Goal: Task Accomplishment & Management: Manage account settings

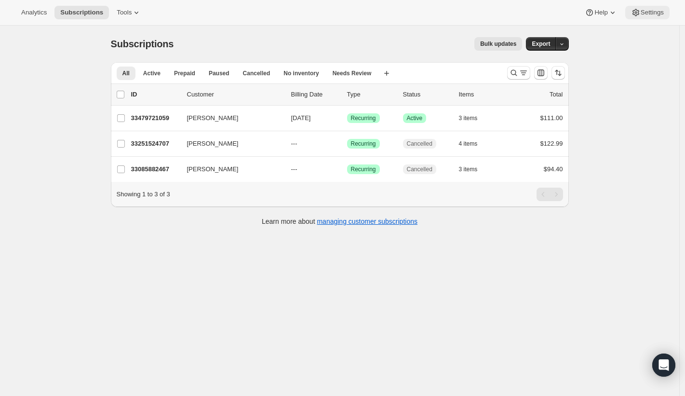
click at [657, 14] on span "Settings" at bounding box center [651, 13] width 23 height 8
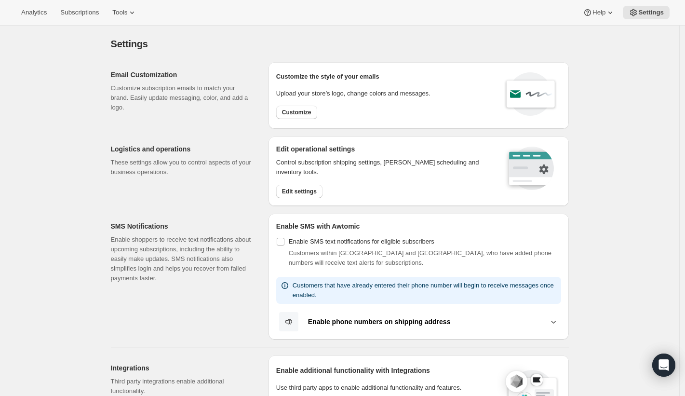
click at [99, 15] on span "Subscriptions" at bounding box center [79, 13] width 39 height 8
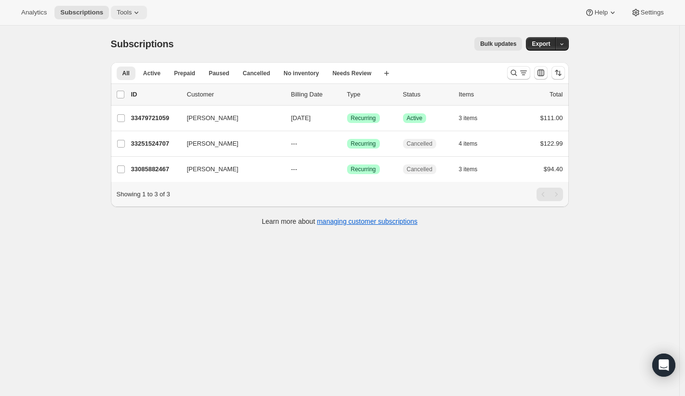
click at [135, 13] on icon at bounding box center [137, 13] width 10 height 10
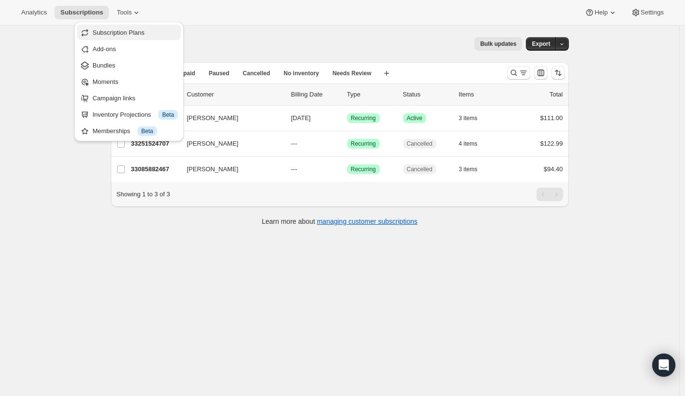
click at [138, 26] on button "Subscription Plans" at bounding box center [129, 32] width 104 height 15
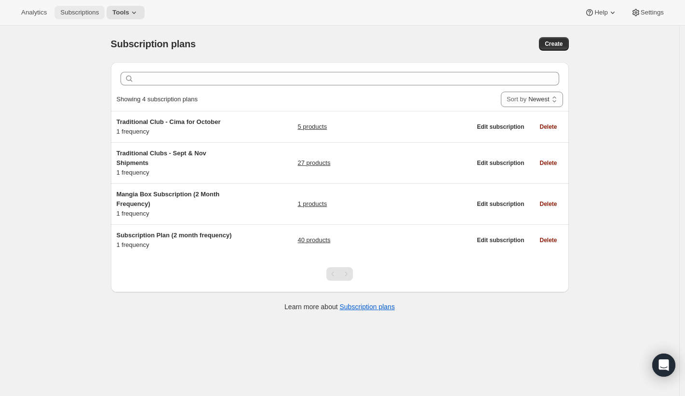
click at [96, 11] on span "Subscriptions" at bounding box center [79, 13] width 39 height 8
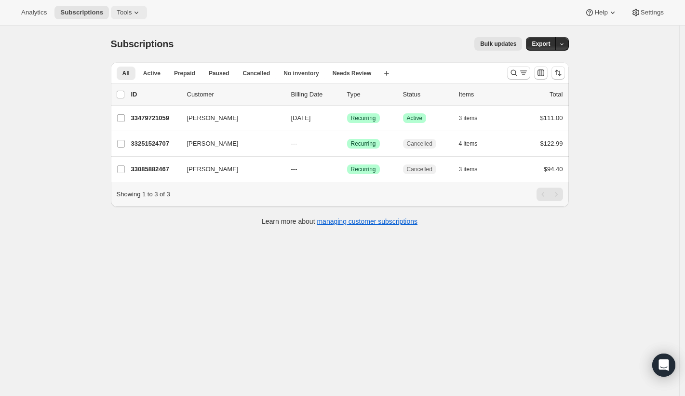
click at [128, 11] on span "Tools" at bounding box center [124, 13] width 15 height 8
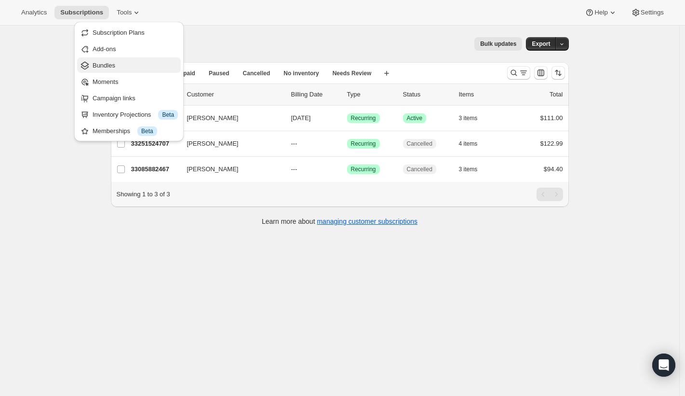
click at [119, 68] on span "Bundles" at bounding box center [135, 66] width 85 height 10
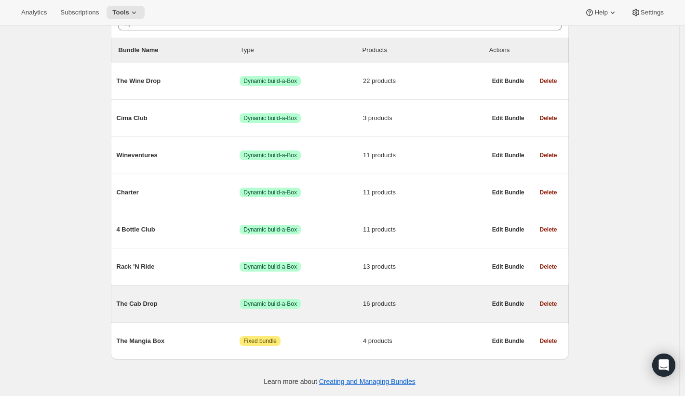
scroll to position [103, 0]
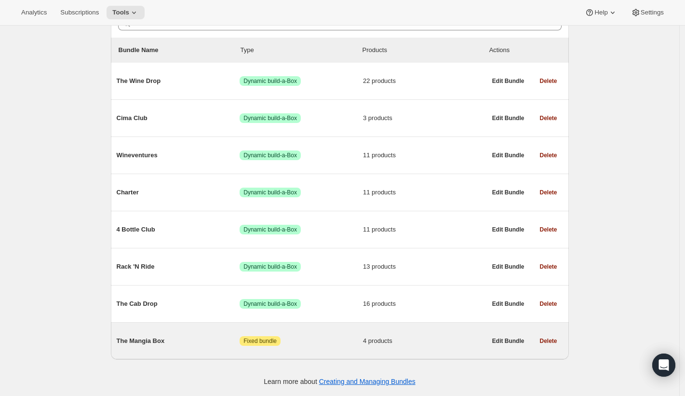
click at [176, 345] on span "The Mangia Box" at bounding box center [178, 341] width 123 height 10
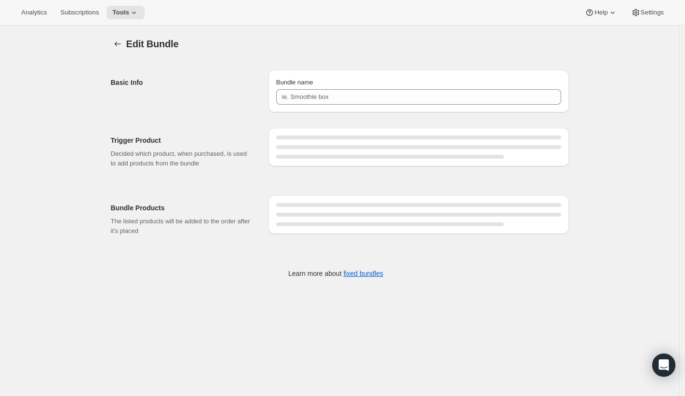
type input "The Mangia Box"
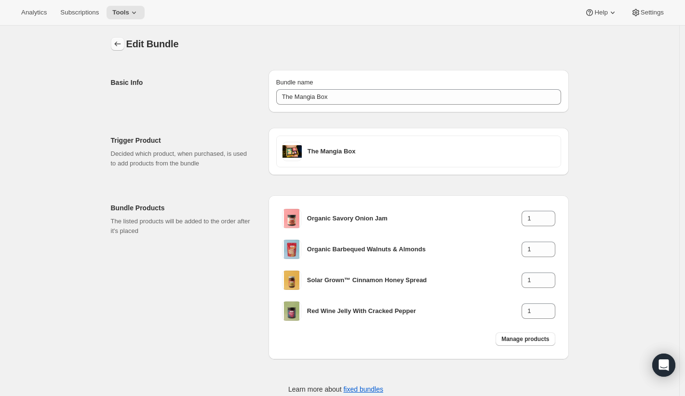
click at [121, 40] on icon "Bundles" at bounding box center [118, 44] width 10 height 10
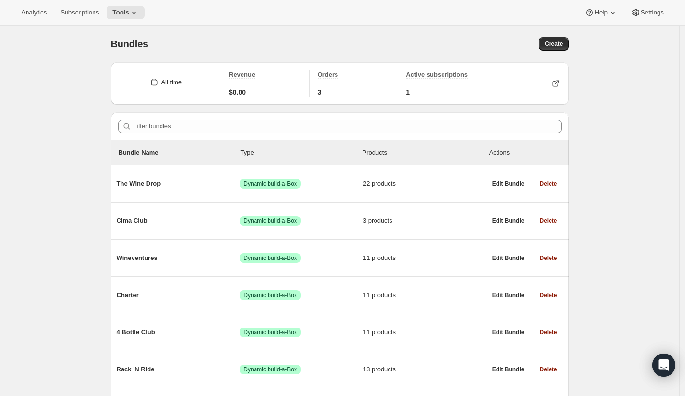
click at [88, 106] on div "Bundles. This page is ready Bundles Create All time Revenue $0.00 Orders 3 Acti…" at bounding box center [339, 262] width 679 height 473
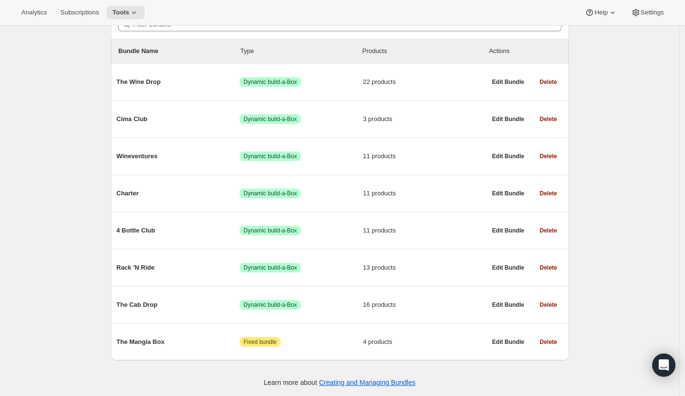
scroll to position [100, 0]
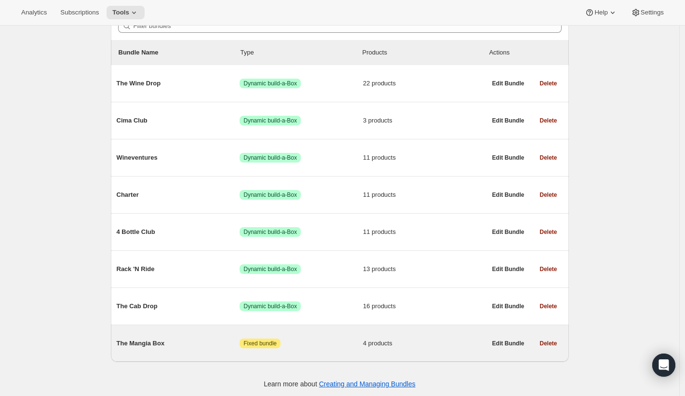
click at [245, 348] on span "Attention Fixed bundle" at bounding box center [259, 343] width 41 height 10
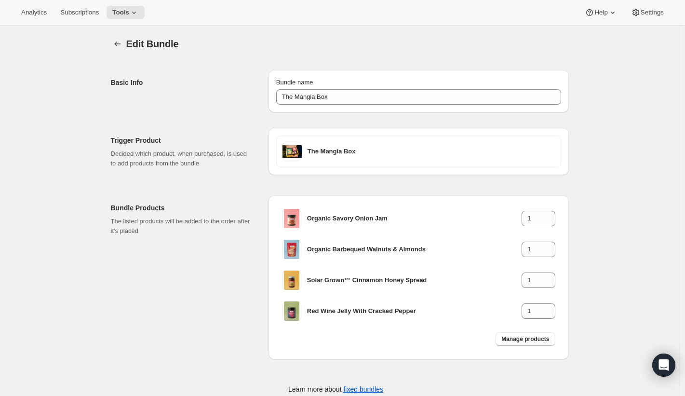
click at [265, 200] on div "Bundle Products The listed products will be added to the order after it's place…" at bounding box center [340, 273] width 458 height 172
click at [597, 89] on div "Edit Bundle. This page is ready Edit Bundle Basic Info Bundle name The Mangia B…" at bounding box center [339, 222] width 679 height 392
click at [642, 15] on span "Settings" at bounding box center [651, 13] width 23 height 8
click at [65, 127] on div "Edit Bundle. This page is ready Edit Bundle Basic Info Bundle name The Mangia B…" at bounding box center [339, 222] width 679 height 392
click at [641, 15] on span "Settings" at bounding box center [651, 13] width 23 height 8
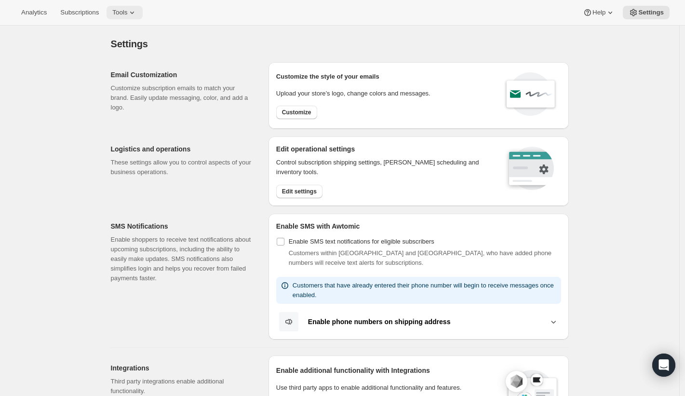
click at [122, 10] on span "Tools" at bounding box center [119, 13] width 15 height 8
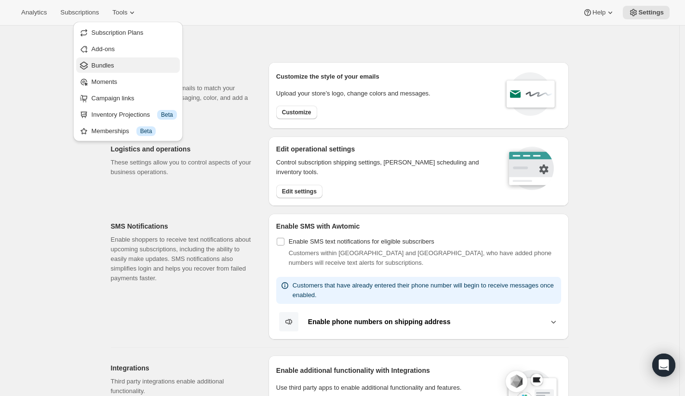
click at [136, 64] on span "Bundles" at bounding box center [134, 66] width 85 height 10
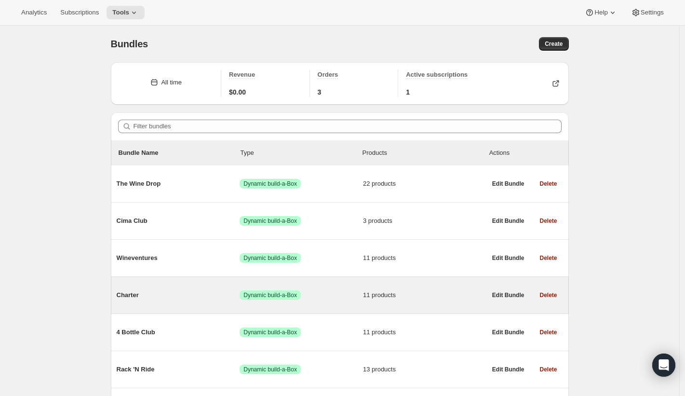
scroll to position [105, 0]
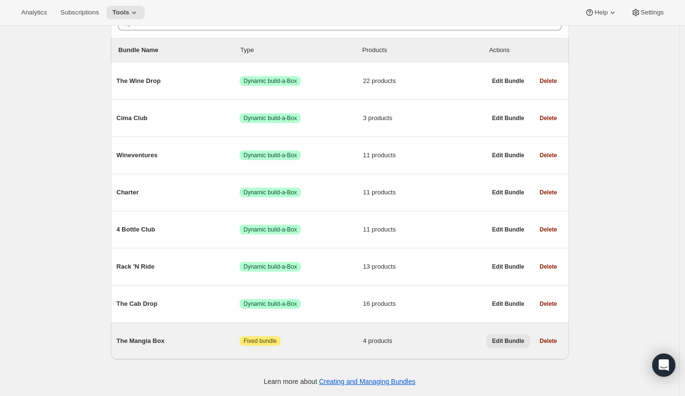
click at [500, 341] on span "Edit Bundle" at bounding box center [508, 341] width 32 height 8
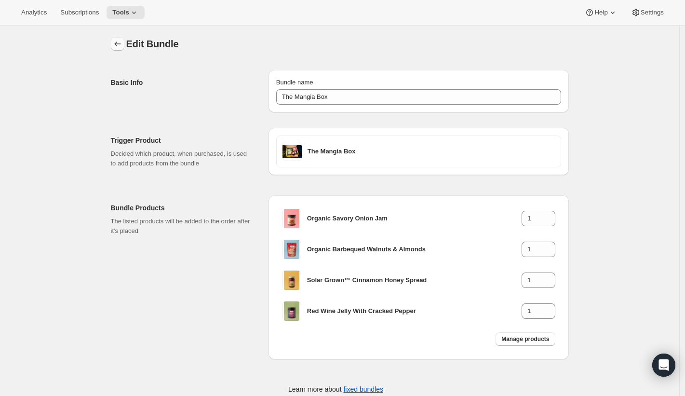
click at [124, 46] on button "Bundles" at bounding box center [117, 43] width 13 height 13
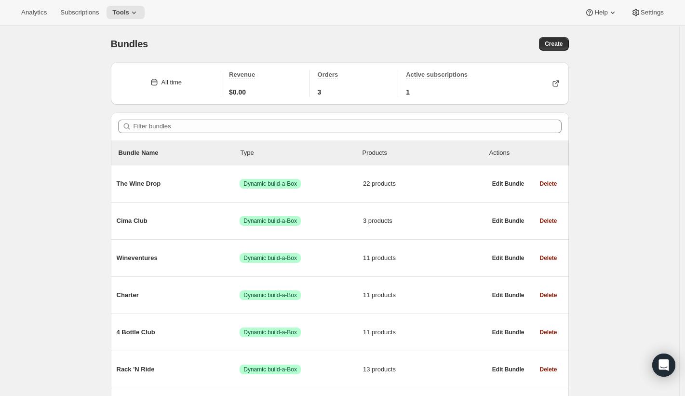
scroll to position [105, 0]
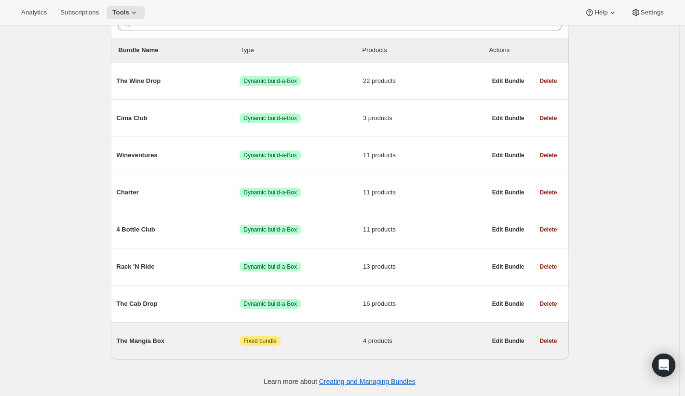
click at [160, 341] on span "The Mangia Box" at bounding box center [178, 341] width 123 height 10
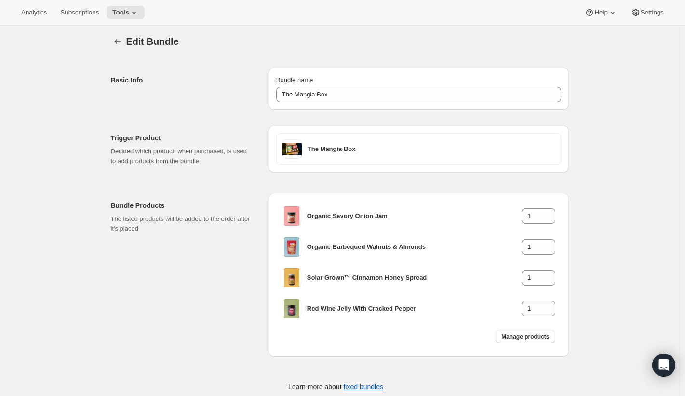
scroll to position [26, 0]
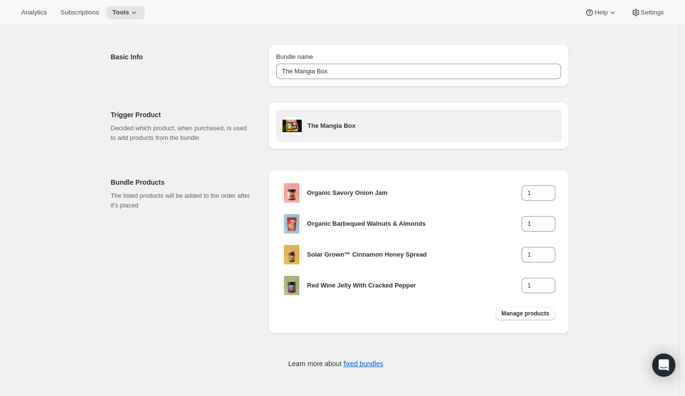
click at [335, 115] on div "The Mangia Box" at bounding box center [419, 125] width 284 height 31
click at [324, 126] on h3 "The Mangia Box" at bounding box center [430, 126] width 247 height 10
click at [329, 131] on div "The Mangia Box" at bounding box center [430, 125] width 247 height 19
click at [319, 133] on div "The Mangia Box" at bounding box center [418, 125] width 272 height 19
click at [319, 133] on div "The Mangia Box" at bounding box center [430, 125] width 247 height 19
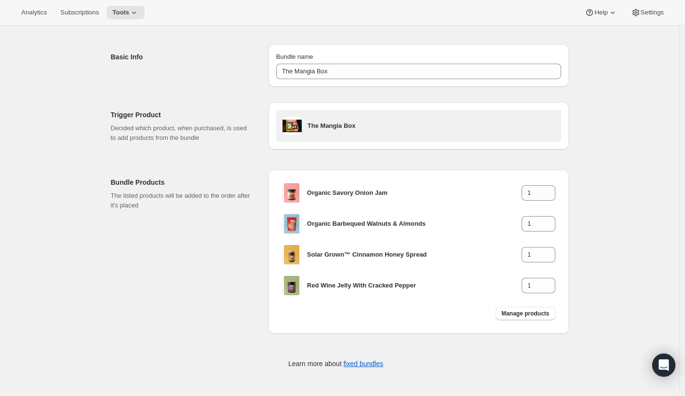
click at [319, 133] on div "The Mangia Box" at bounding box center [430, 125] width 247 height 19
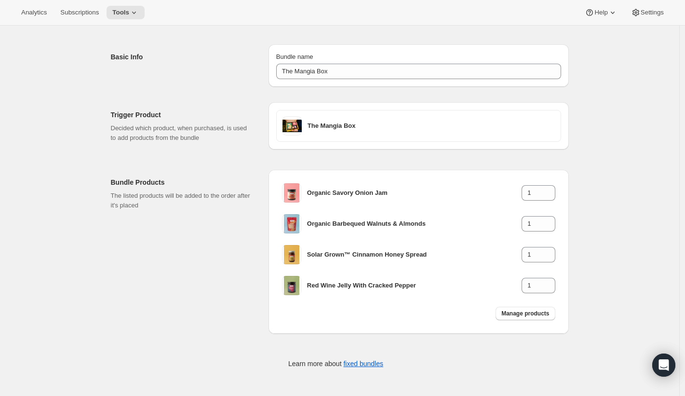
click at [636, 47] on div "Edit Bundle. This page is ready Edit Bundle Basic Info Bundle name The Mangia B…" at bounding box center [339, 196] width 679 height 392
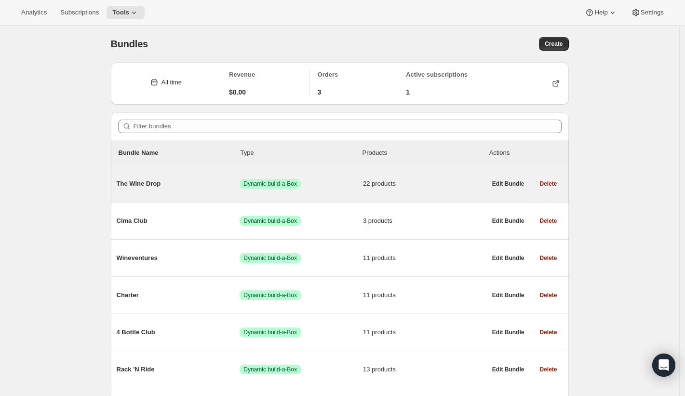
click at [159, 186] on span "The Wine Drop" at bounding box center [178, 184] width 123 height 10
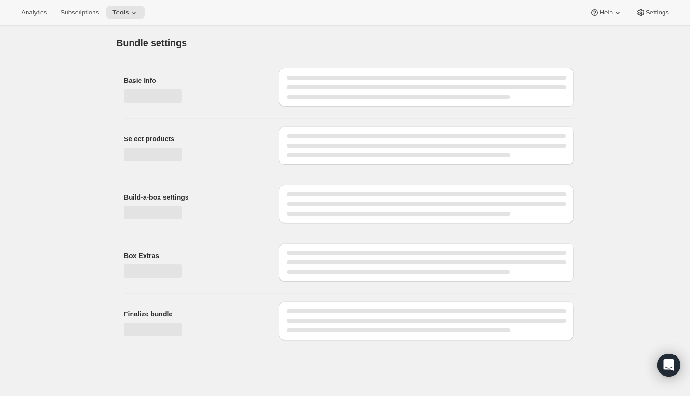
type input "The Wine Drop"
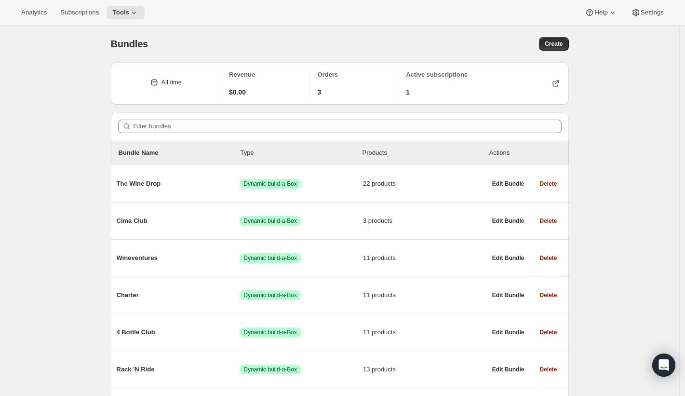
click at [79, 102] on div "Bundles. This page is ready Bundles Create All time Revenue $0.00 Orders 3 Acti…" at bounding box center [339, 262] width 679 height 473
click at [78, 19] on button "Subscriptions" at bounding box center [79, 12] width 50 height 13
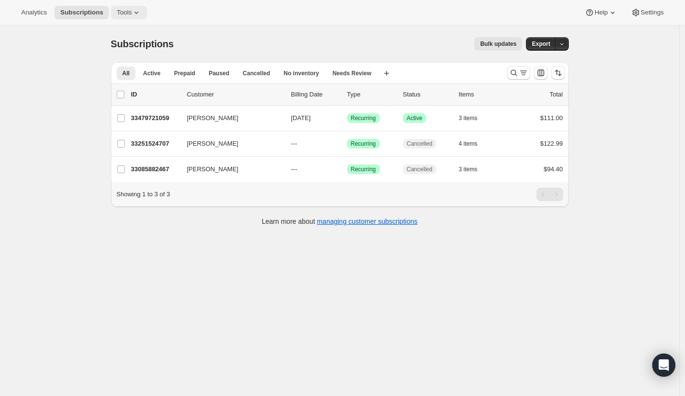
click at [139, 15] on icon at bounding box center [137, 13] width 10 height 10
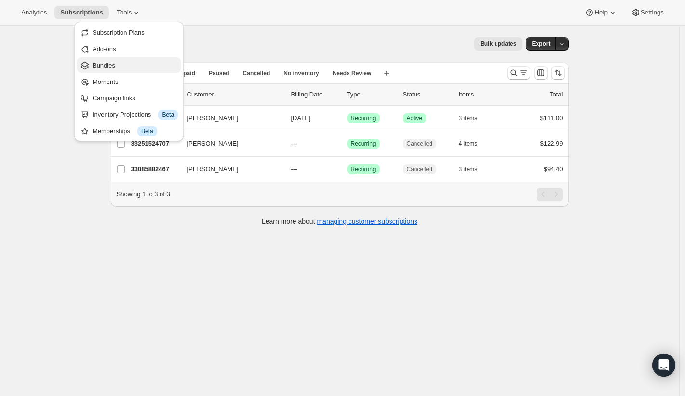
click at [119, 64] on span "Bundles" at bounding box center [135, 66] width 85 height 10
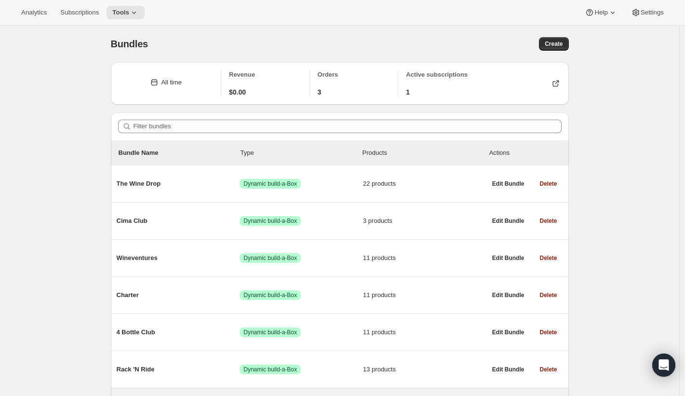
scroll to position [105, 0]
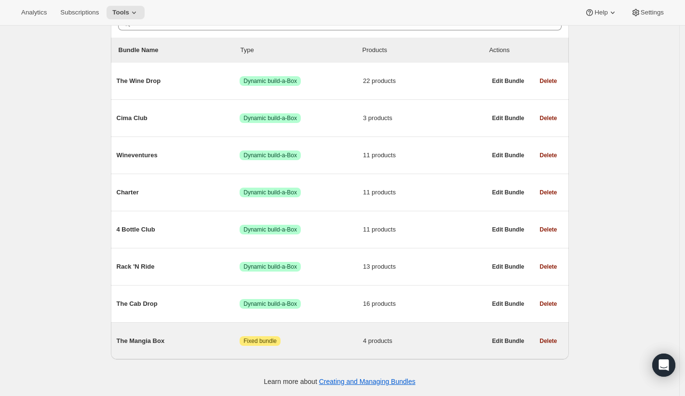
click at [142, 341] on span "The Mangia Box" at bounding box center [178, 341] width 123 height 10
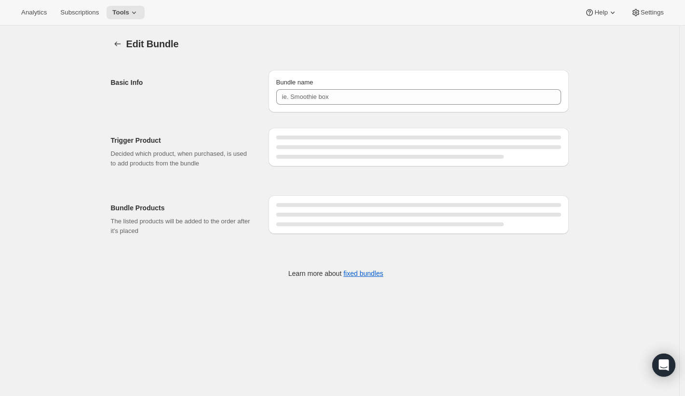
type input "The Mangia Box"
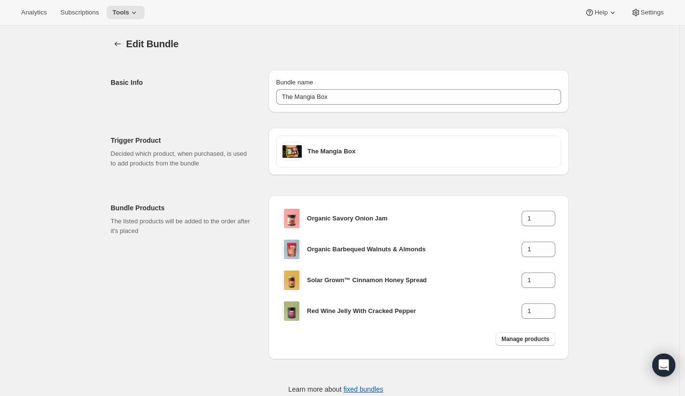
click at [218, 105] on div "Basic Info" at bounding box center [186, 91] width 150 height 42
click at [86, 88] on div "Edit Bundle. This page is ready Edit Bundle Basic Info Bundle name The Mangia B…" at bounding box center [339, 222] width 679 height 392
click at [90, 14] on span "Subscriptions" at bounding box center [79, 13] width 39 height 8
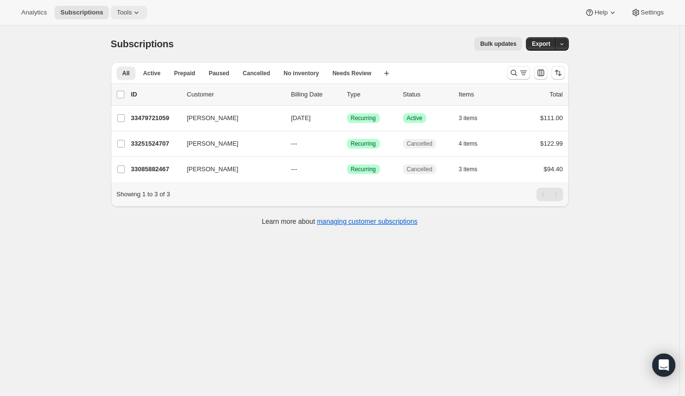
click at [137, 10] on icon at bounding box center [137, 13] width 10 height 10
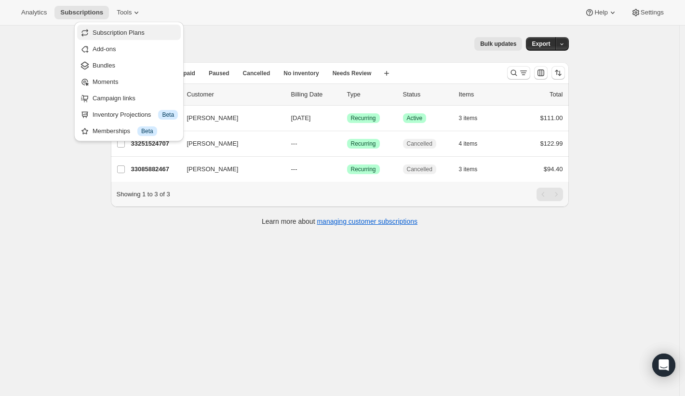
click at [149, 38] on button "Subscription Plans" at bounding box center [129, 32] width 104 height 15
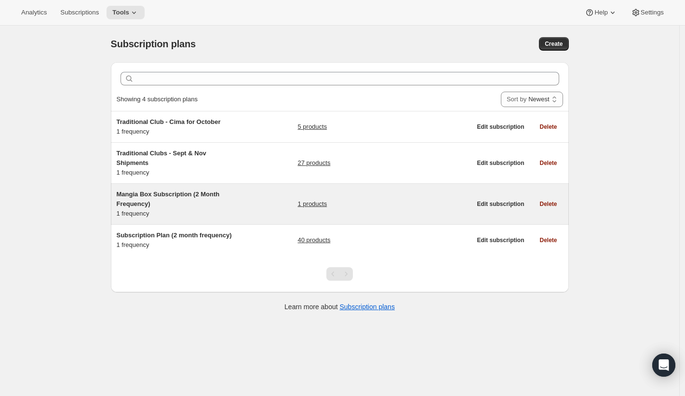
click at [266, 192] on div "Mangia Box Subscription (2 Month Frequency) 1 frequency 1 products" at bounding box center [294, 203] width 355 height 29
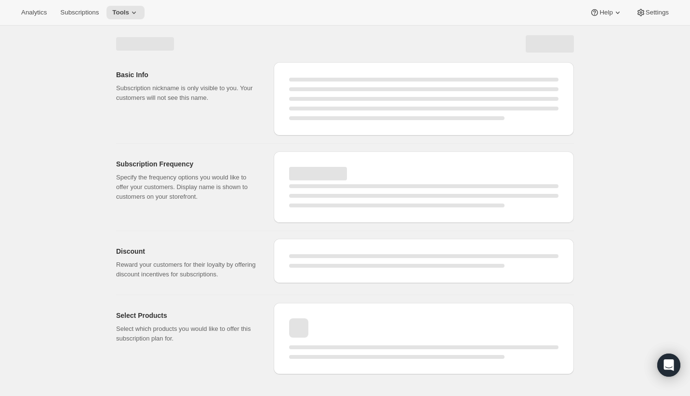
select select "WEEK"
select select "MONTH"
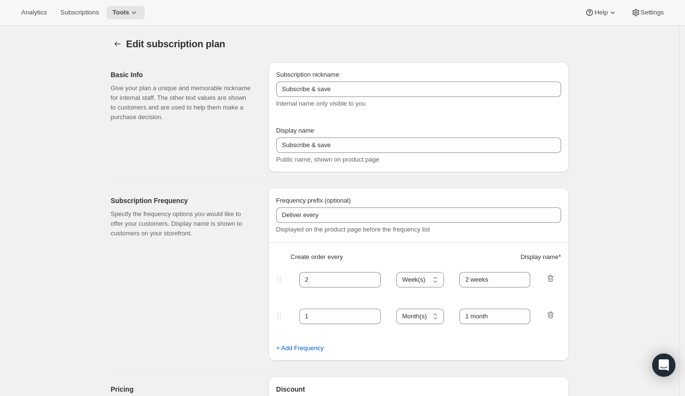
type input "Mangia Box Subscription (2 Month Frequency)"
type input "Subscribe to Mangia Box"
select select "MONTH"
type input "2 months"
select select "FIXED_AMOUNT"
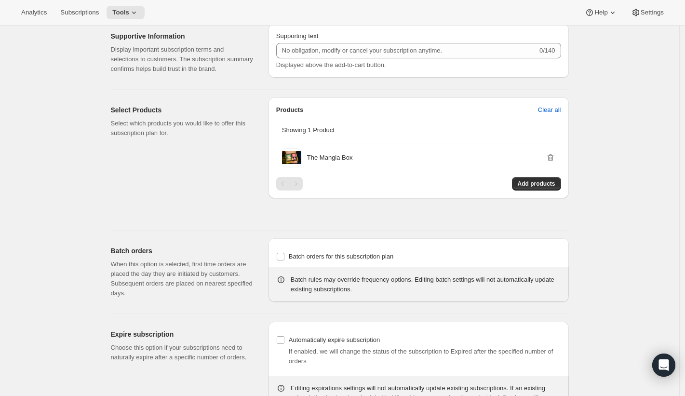
scroll to position [574, 0]
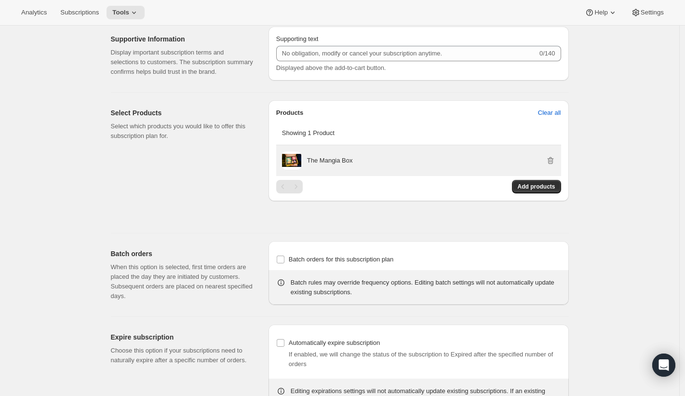
click at [331, 165] on p "The Mangia Box" at bounding box center [330, 161] width 46 height 10
click at [337, 165] on p "The Mangia Box" at bounding box center [330, 161] width 46 height 10
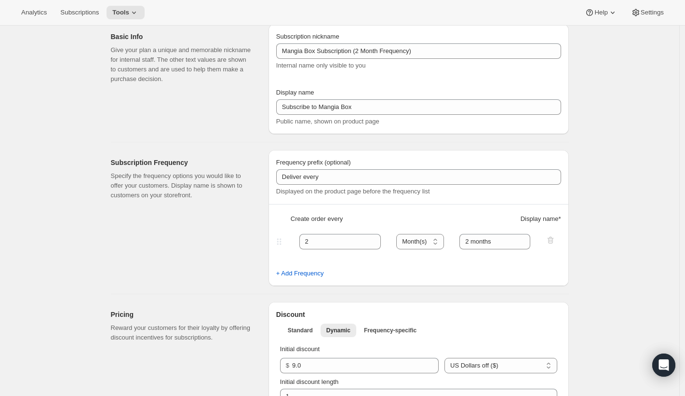
scroll to position [0, 0]
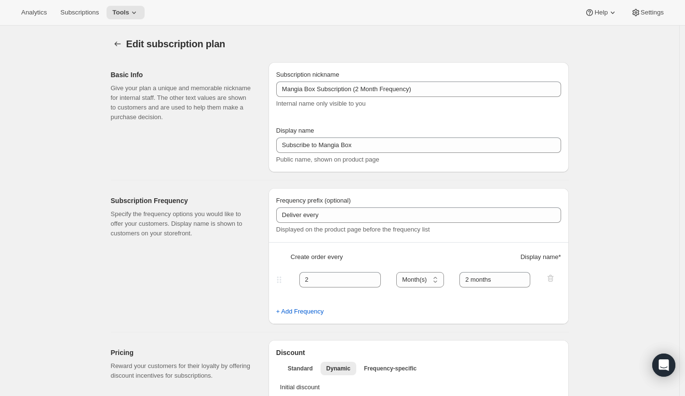
click at [142, 72] on h2 "Basic Info" at bounding box center [182, 75] width 142 height 10
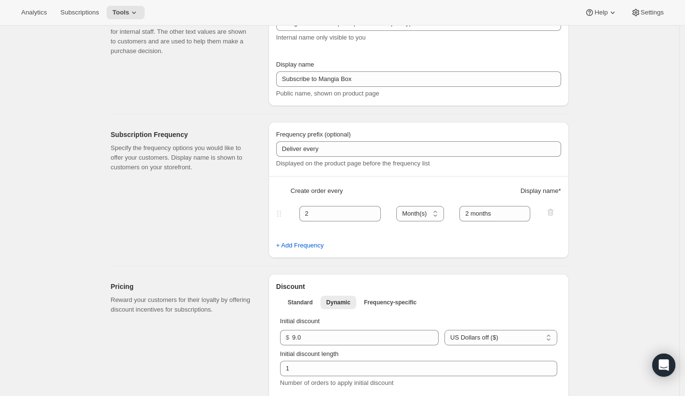
click at [651, 9] on span "Settings" at bounding box center [651, 13] width 23 height 8
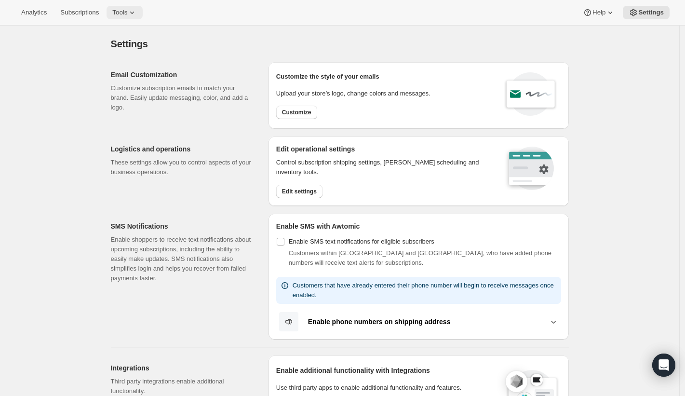
click at [127, 9] on span "Tools" at bounding box center [119, 13] width 15 height 8
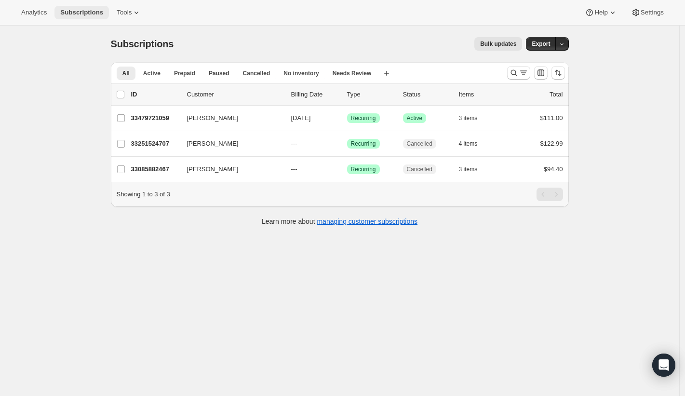
click at [96, 13] on span "Subscriptions" at bounding box center [81, 13] width 43 height 8
click at [130, 13] on span "Tools" at bounding box center [124, 13] width 15 height 8
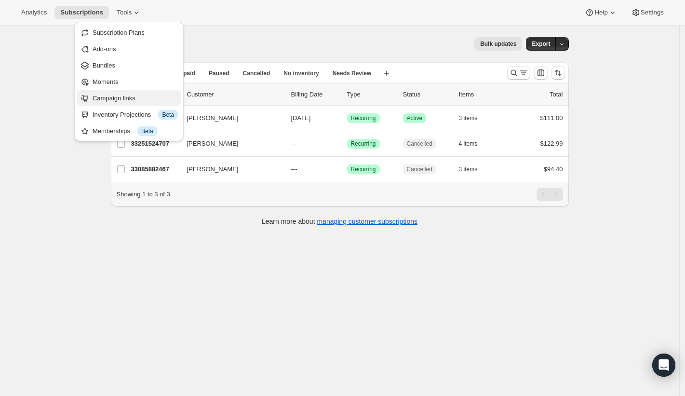
click at [122, 99] on span "Campaign links" at bounding box center [114, 97] width 43 height 7
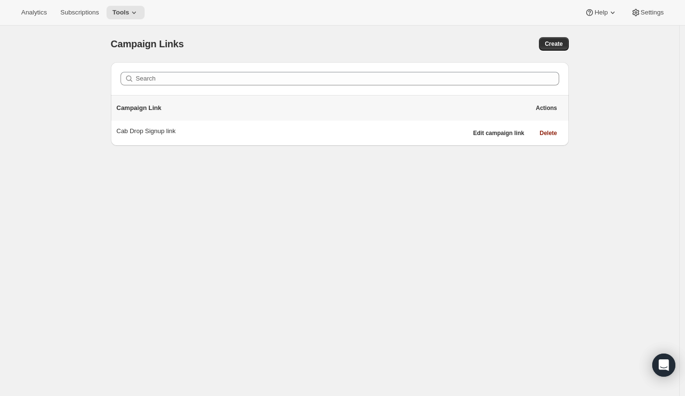
click at [345, 199] on div "Campaign Links. This page is ready Campaign Links Create Search Campaign Link A…" at bounding box center [339, 224] width 679 height 396
click at [328, 64] on div "Search" at bounding box center [340, 78] width 458 height 33
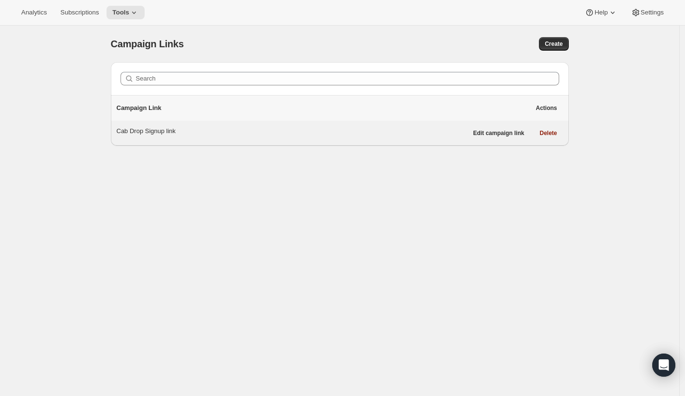
click at [161, 133] on div "Cab Drop Signup link" at bounding box center [292, 131] width 351 height 10
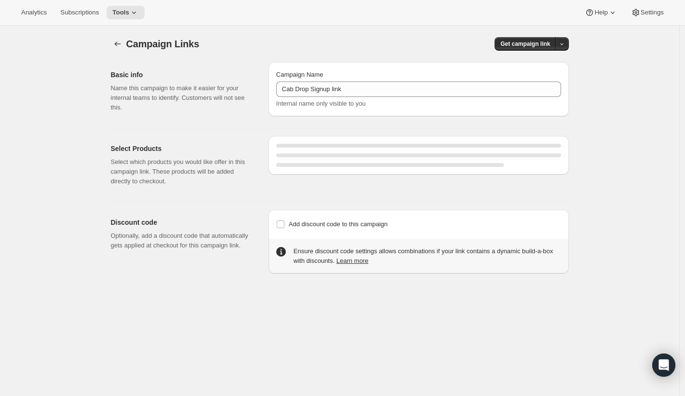
select select "gid://shopify/SellingPlan/15486910563"
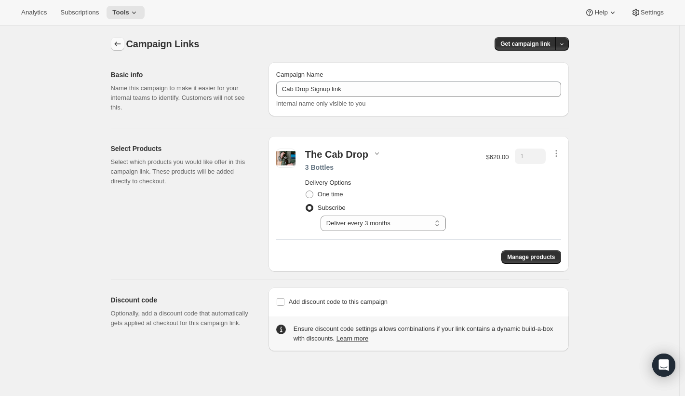
click at [121, 49] on button "button" at bounding box center [117, 43] width 13 height 13
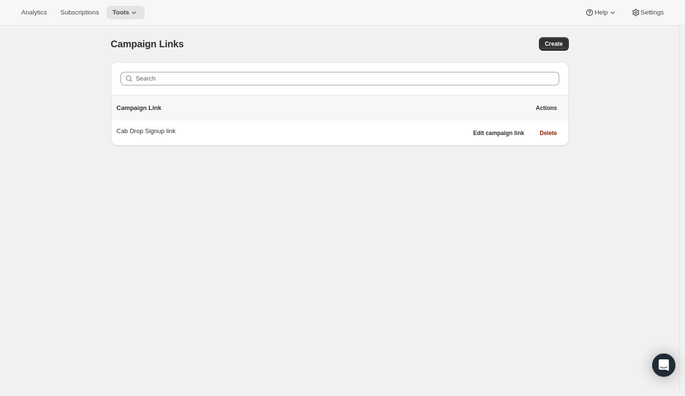
click at [118, 46] on span "Campaign Links" at bounding box center [147, 44] width 73 height 11
click at [87, 13] on span "Subscriptions" at bounding box center [79, 13] width 39 height 8
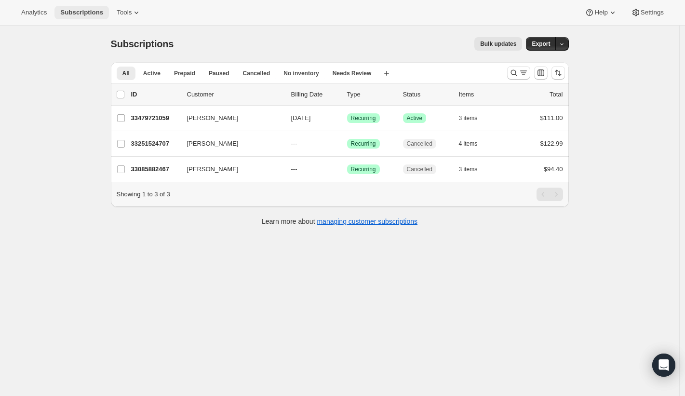
click at [105, 8] on button "Subscriptions" at bounding box center [81, 12] width 54 height 13
click at [118, 7] on button "Tools" at bounding box center [129, 12] width 36 height 13
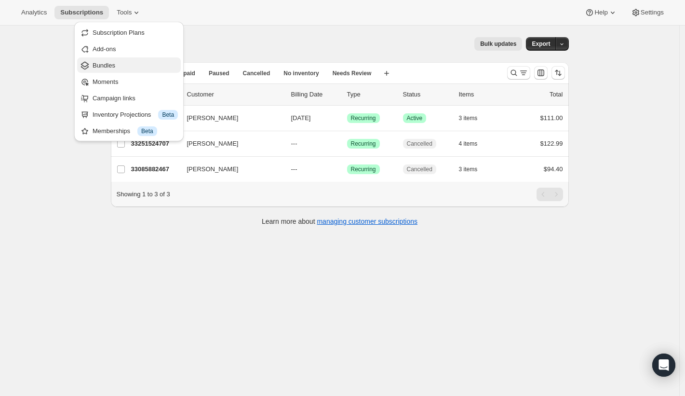
click at [115, 65] on span "Bundles" at bounding box center [104, 65] width 23 height 7
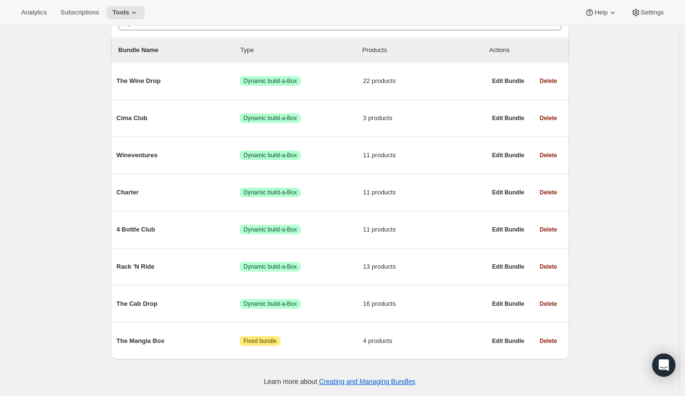
scroll to position [99, 0]
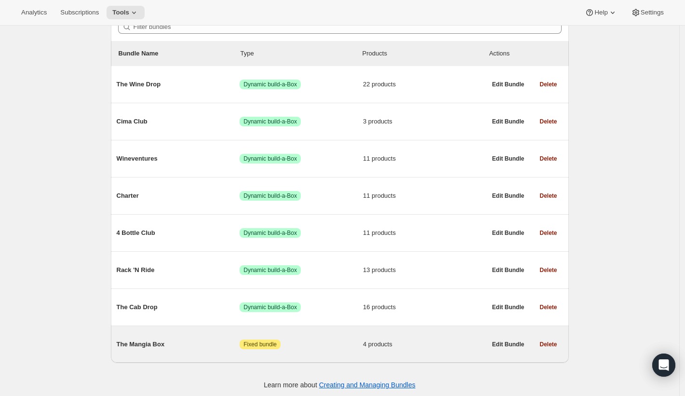
click at [164, 338] on div "The Mangia Box Attention Fixed bundle 4 products" at bounding box center [302, 344] width 370 height 25
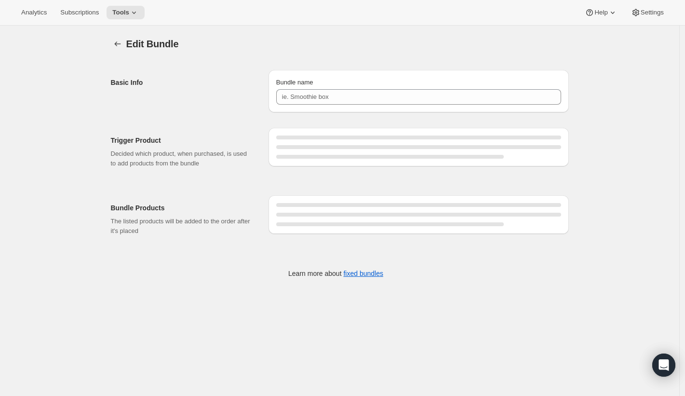
type input "The Mangia Box"
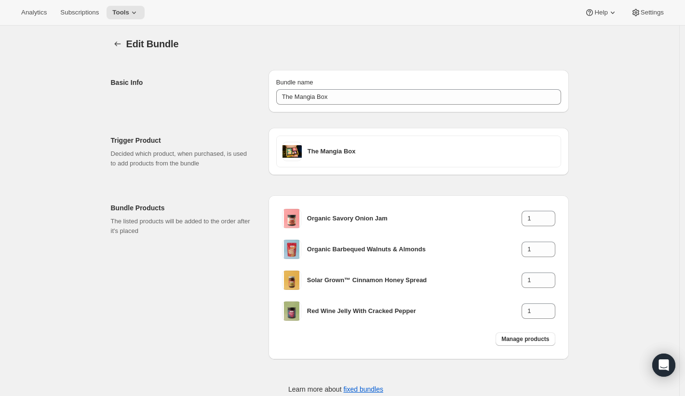
click at [261, 125] on div "Trigger Product Decided which product, when purchased, is used to add products …" at bounding box center [340, 148] width 458 height 56
click at [416, 178] on div "Trigger Product Decided which product, when purchased, is used to add products …" at bounding box center [335, 257] width 465 height 291
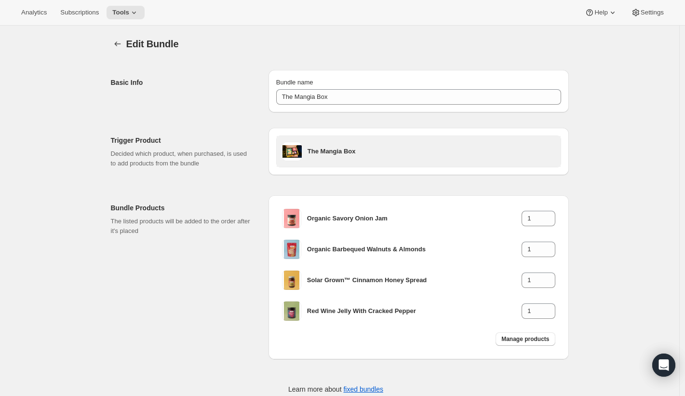
click at [430, 160] on div "The Mangia Box" at bounding box center [430, 151] width 247 height 19
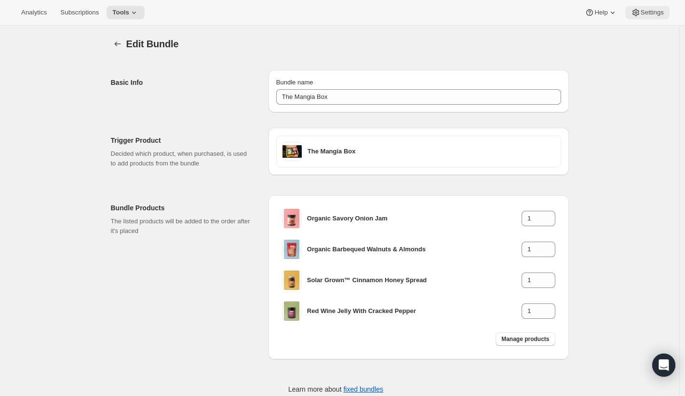
click at [651, 11] on span "Settings" at bounding box center [651, 13] width 23 height 8
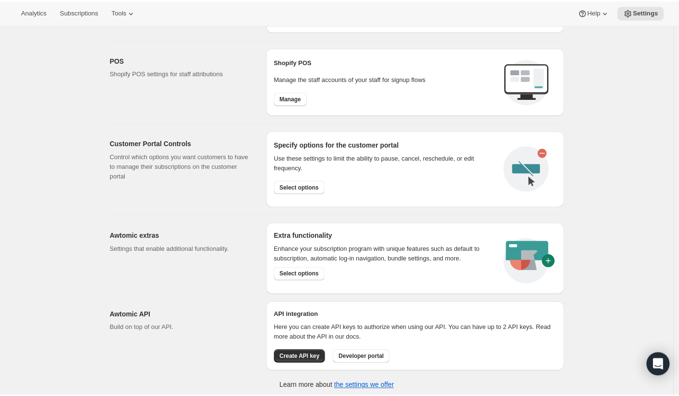
scroll to position [395, 0]
